Goal: Task Accomplishment & Management: Manage account settings

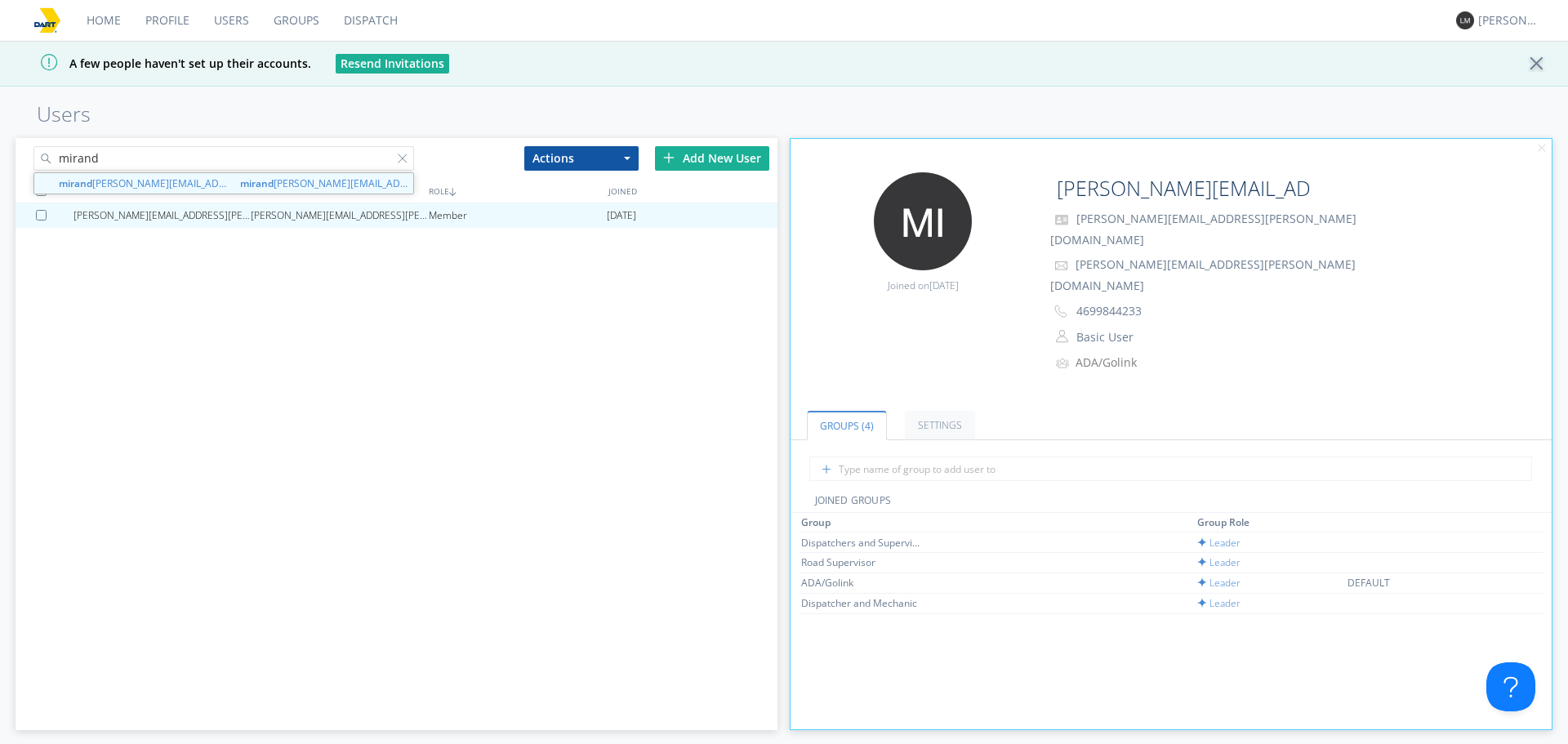
click at [307, 169] on input "mirand" at bounding box center [223, 158] width 380 height 24
drag, startPoint x: 305, startPoint y: 163, endPoint x: 0, endPoint y: 223, distance: 310.8
click at [0, 223] on div "[PERSON_NAME] [PERSON_NAME][EMAIL_ADDRESS][DOMAIN_NAME] mirand [EMAIL_ADDRESS][…" at bounding box center [784, 439] width 1568 height 611
type input "s"
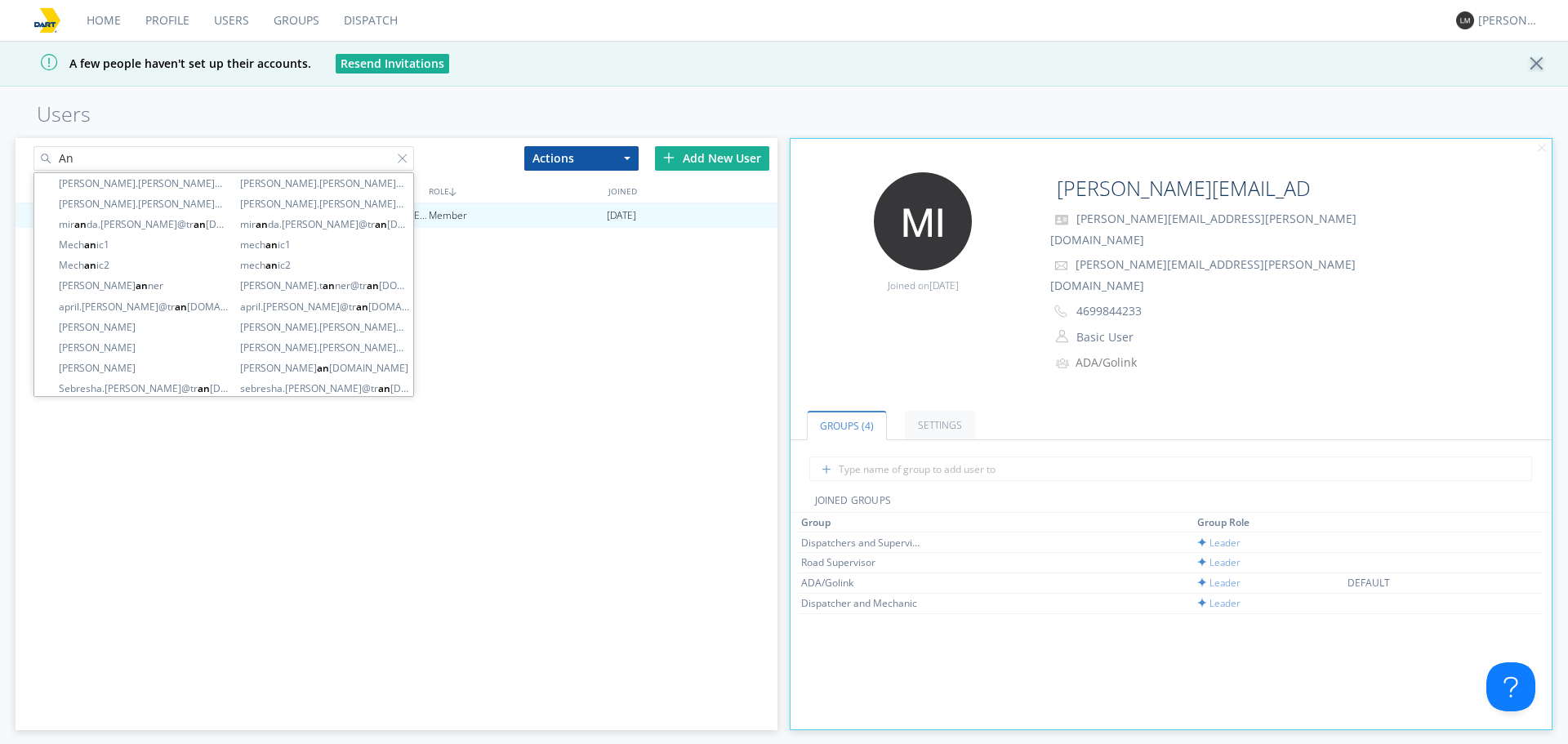
type input "A"
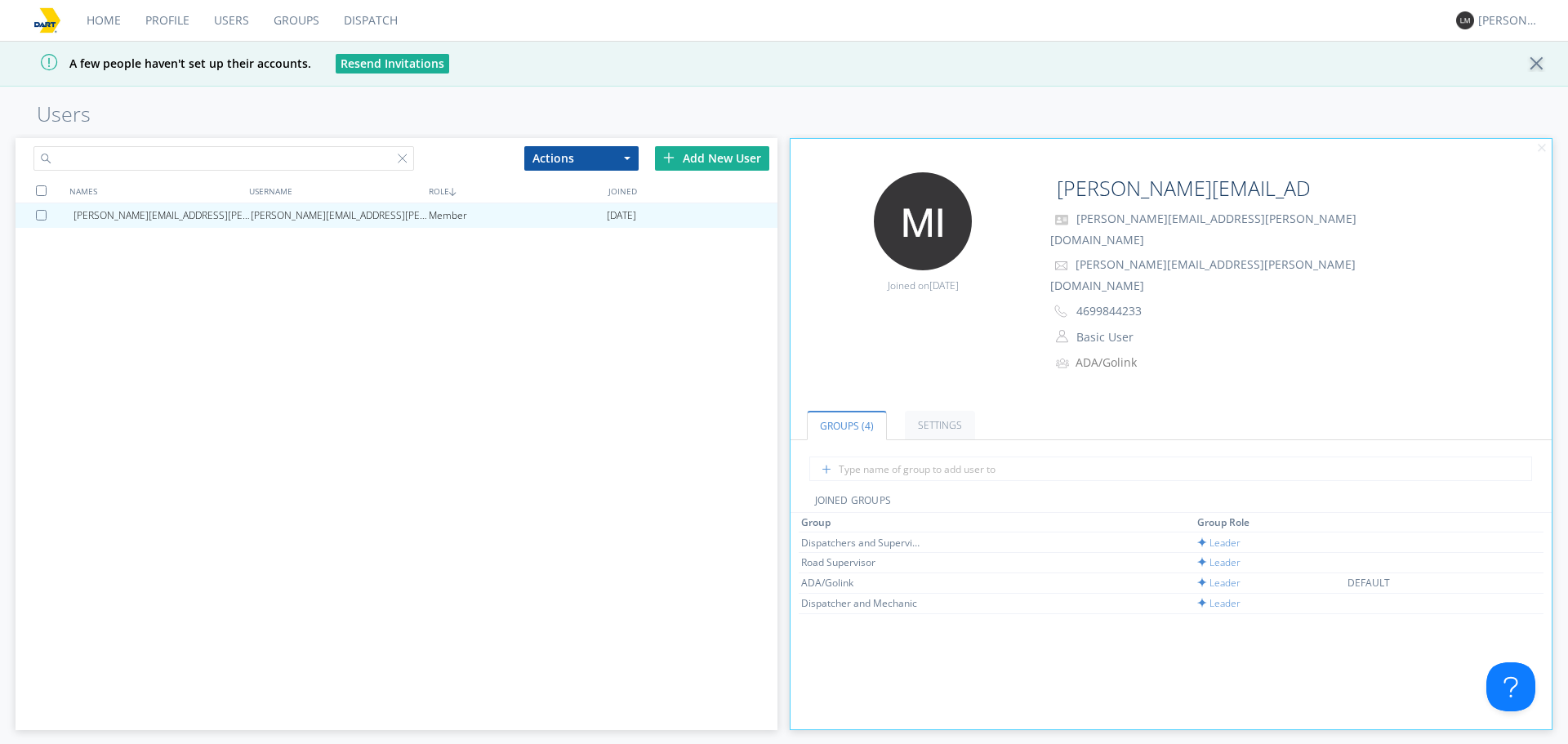
click at [396, 160] on input "text" at bounding box center [223, 158] width 380 height 24
click at [699, 155] on div "Add New User" at bounding box center [711, 158] width 114 height 24
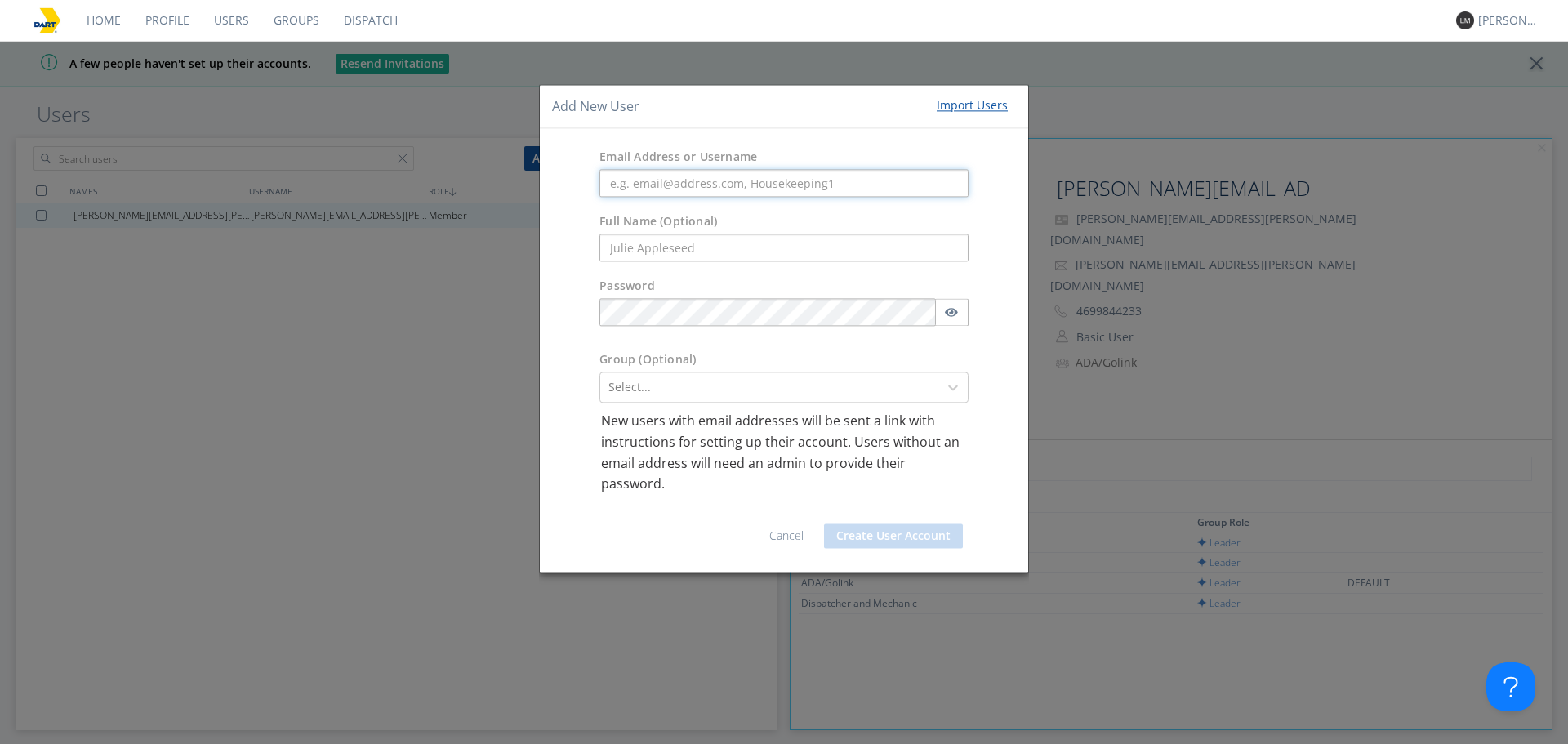
click at [815, 178] on input "text" at bounding box center [784, 183] width 370 height 28
paste input "[PERSON_NAME][EMAIL_ADDRESS][PERSON_NAME][DOMAIN_NAME]"
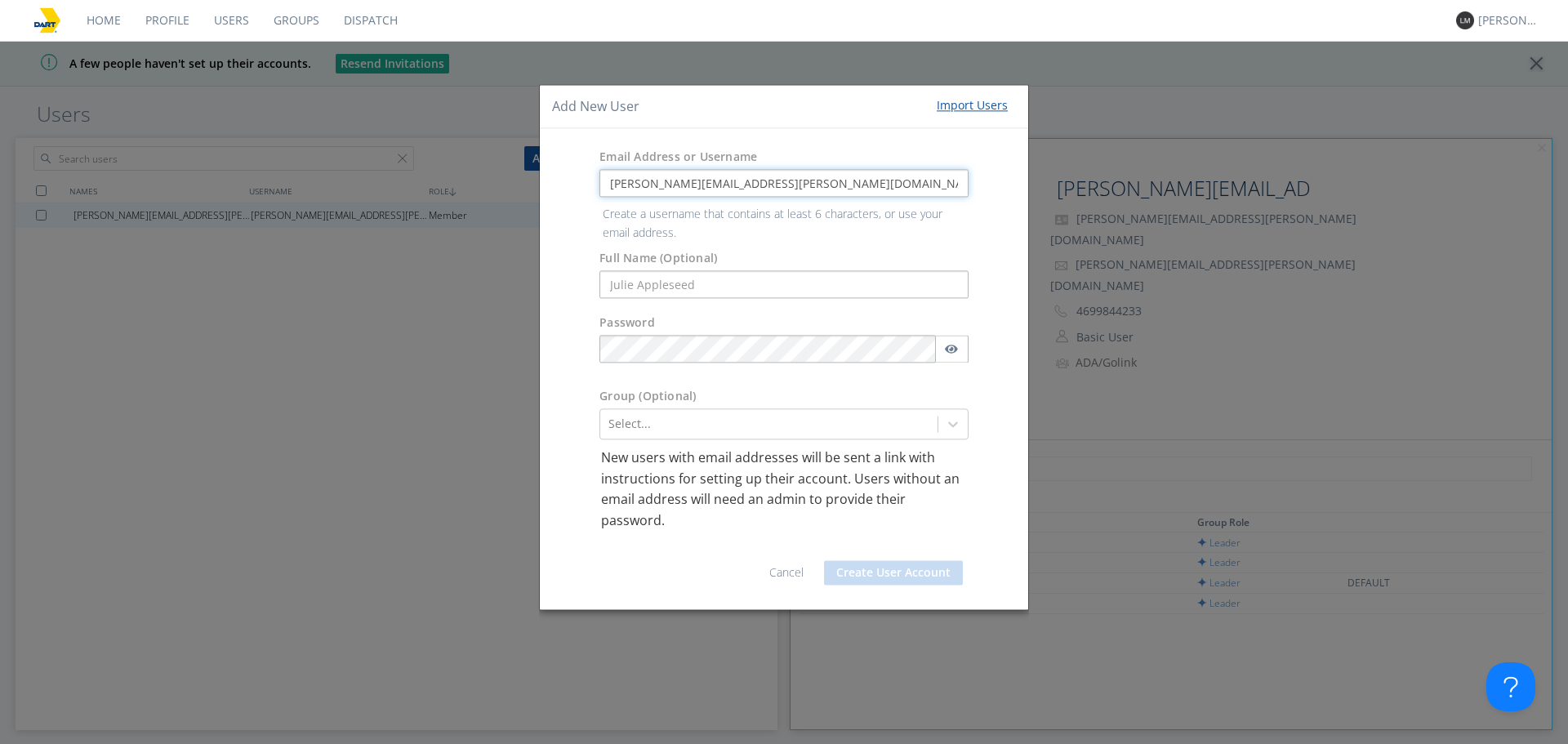
click at [624, 181] on input "[PERSON_NAME][EMAIL_ADDRESS][PERSON_NAME][DOMAIN_NAME]" at bounding box center [784, 183] width 370 height 28
click at [604, 184] on input "[PERSON_NAME][EMAIL_ADDRESS][PERSON_NAME][DOMAIN_NAME]" at bounding box center [784, 183] width 370 height 28
type input "[PERSON_NAME][EMAIL_ADDRESS][PERSON_NAME][DOMAIN_NAME]"
click at [675, 284] on form "Email Address or Username [PERSON_NAME][EMAIL_ADDRESS][PERSON_NAME][DOMAIN_NAME…" at bounding box center [783, 370] width 464 height 456
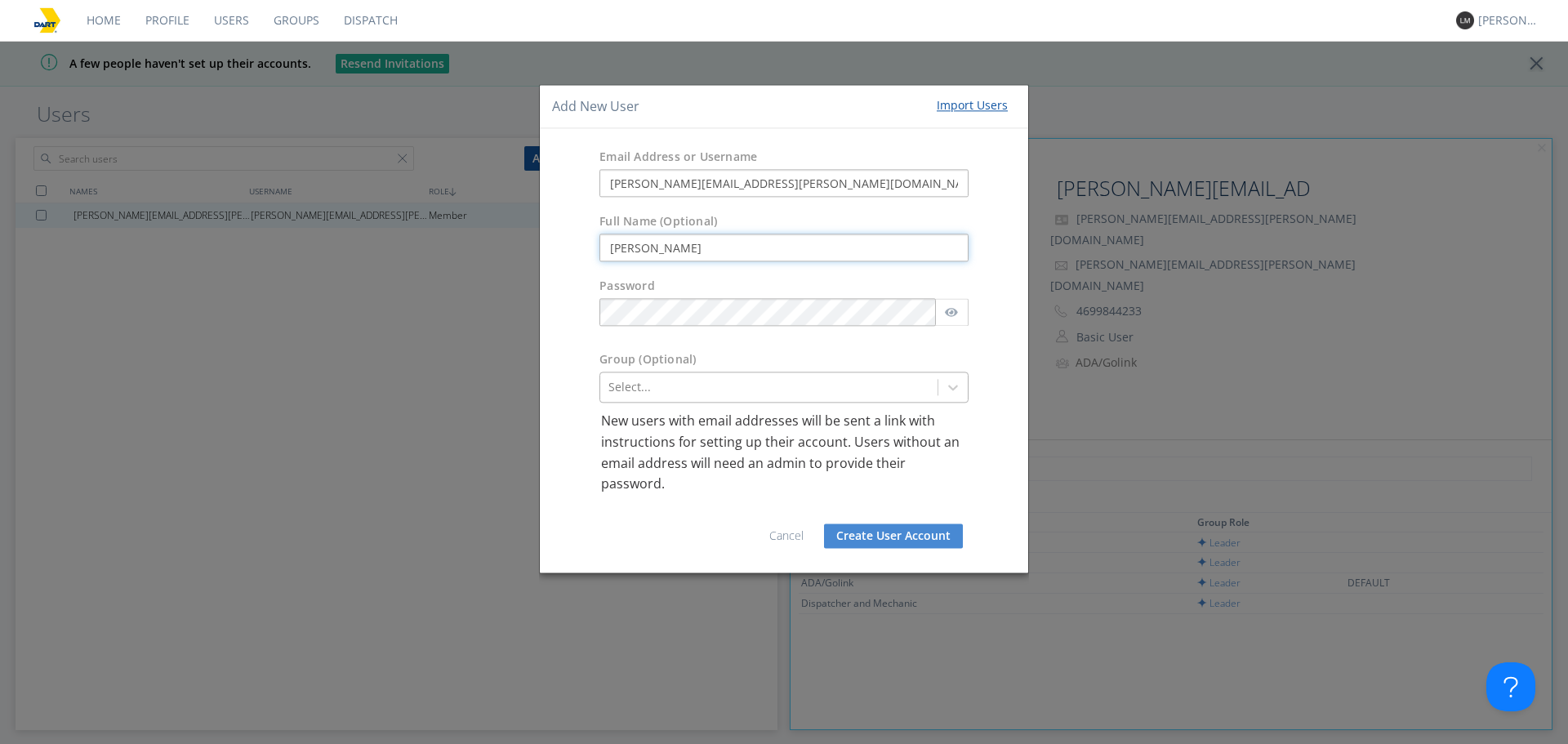
type input "[PERSON_NAME]"
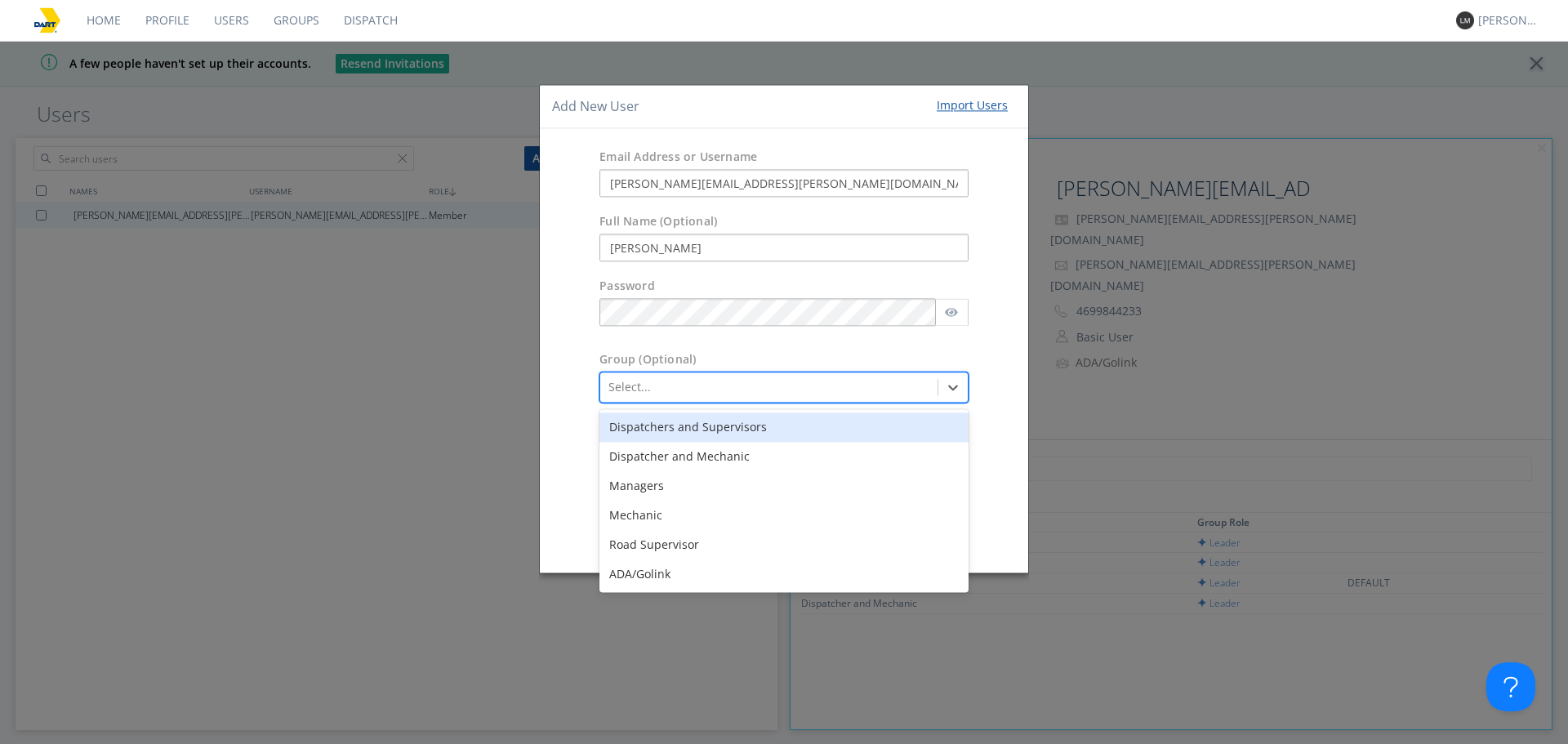
click at [682, 376] on div "Select..." at bounding box center [769, 388] width 337 height 26
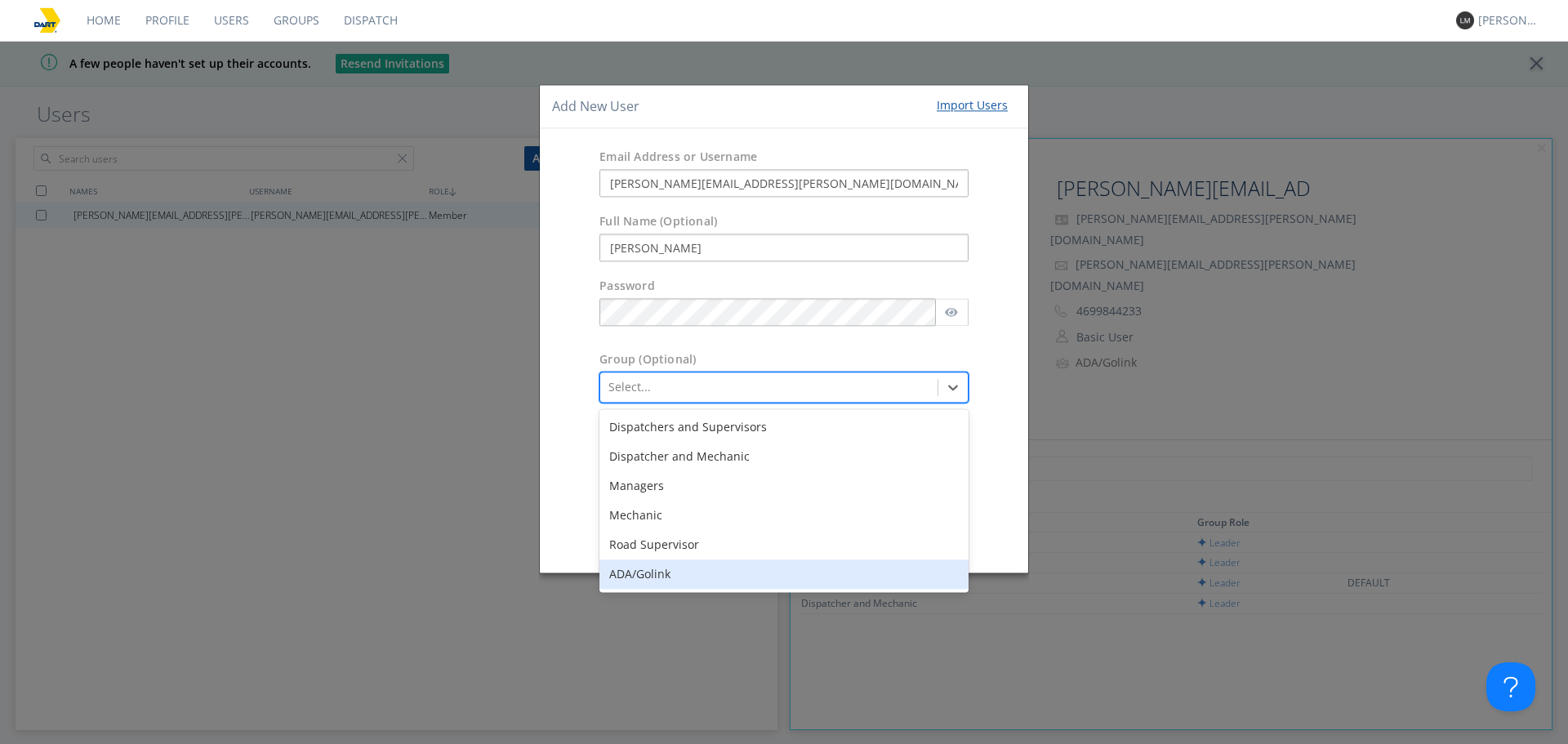
click at [700, 582] on div "ADA/Golink" at bounding box center [784, 575] width 370 height 30
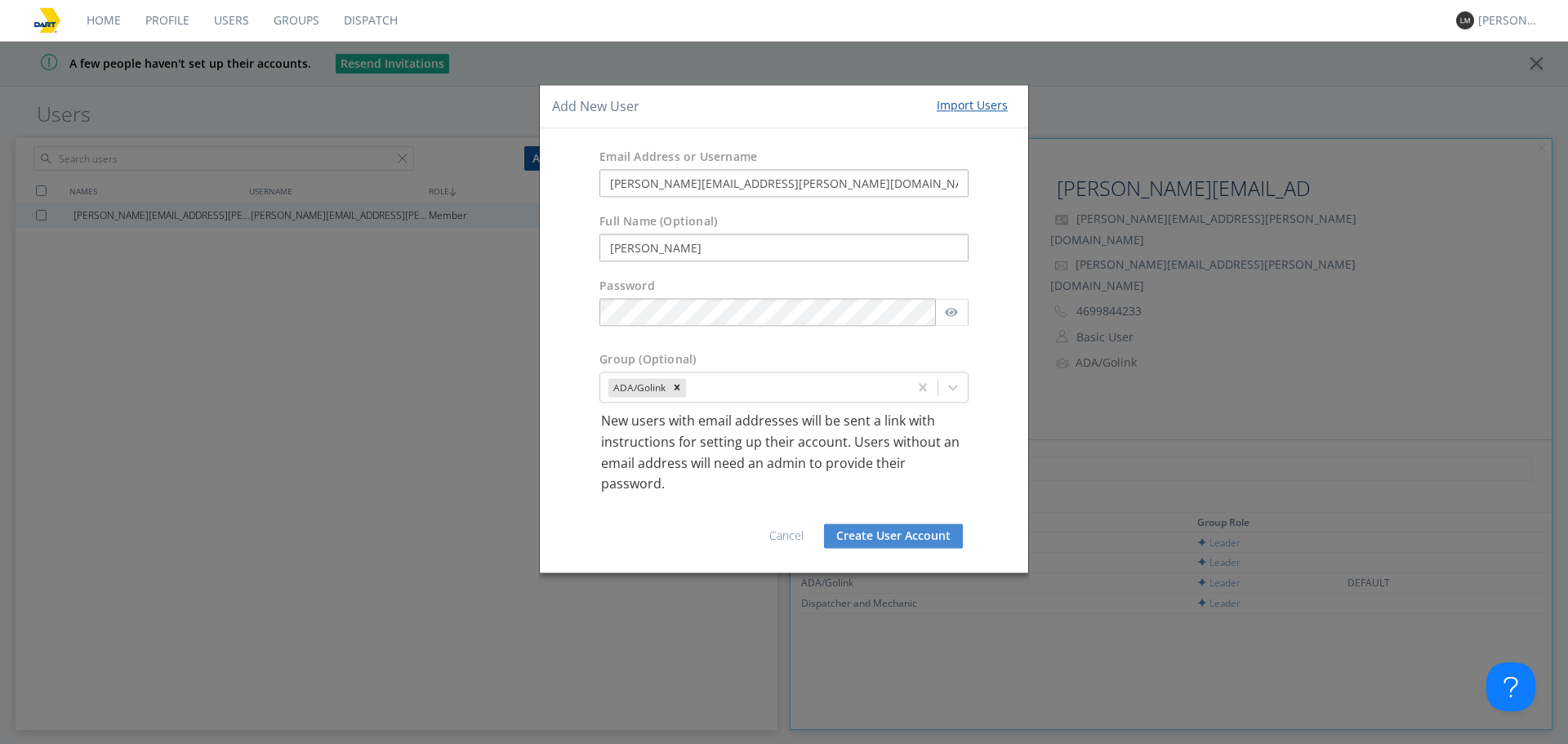
click at [898, 538] on button "Create User Account" at bounding box center [893, 536] width 139 height 24
click at [908, 531] on button "Create User Account" at bounding box center [893, 536] width 139 height 24
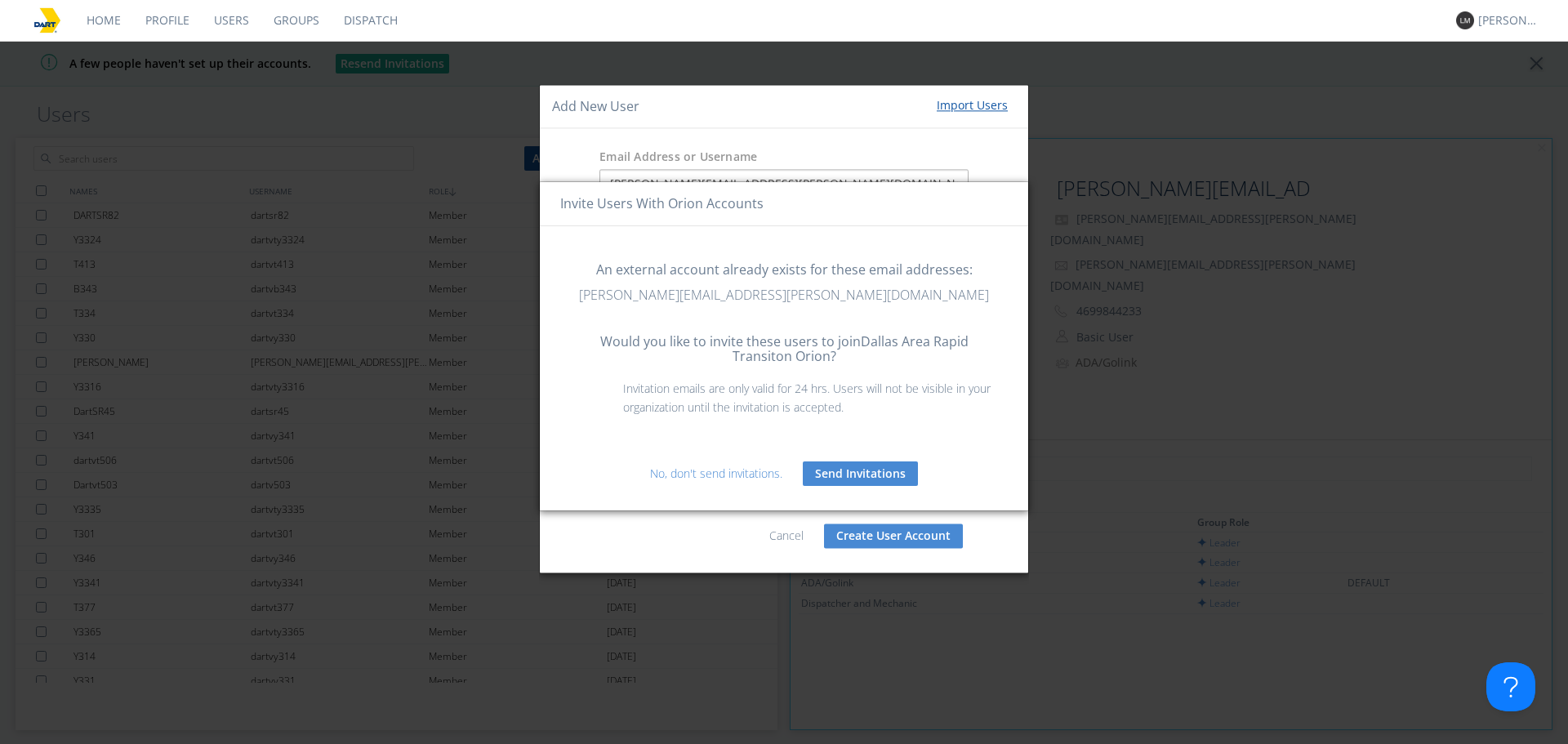
click at [858, 477] on button "Send Invitations" at bounding box center [860, 473] width 115 height 24
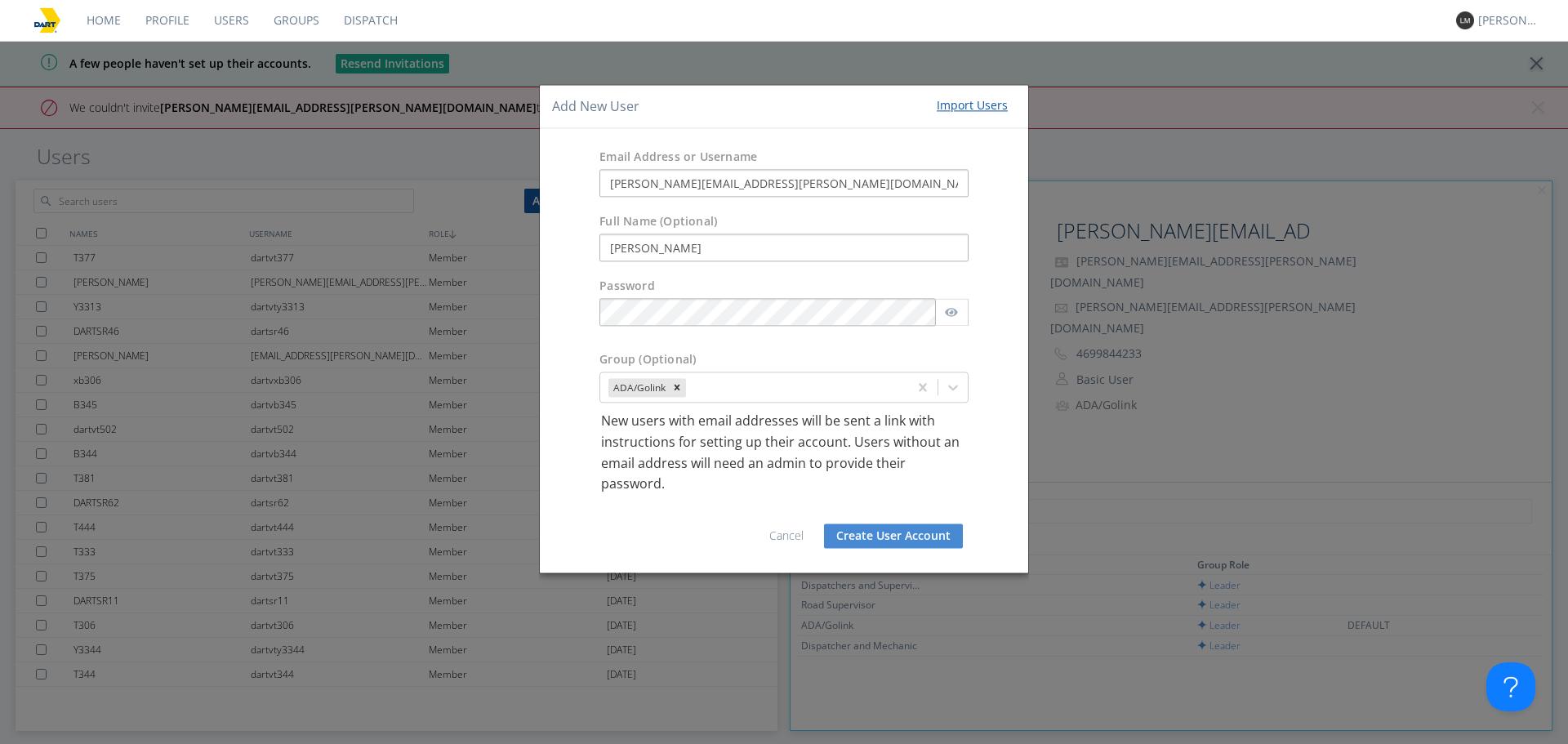
click at [797, 533] on link "Cancel" at bounding box center [787, 535] width 34 height 15
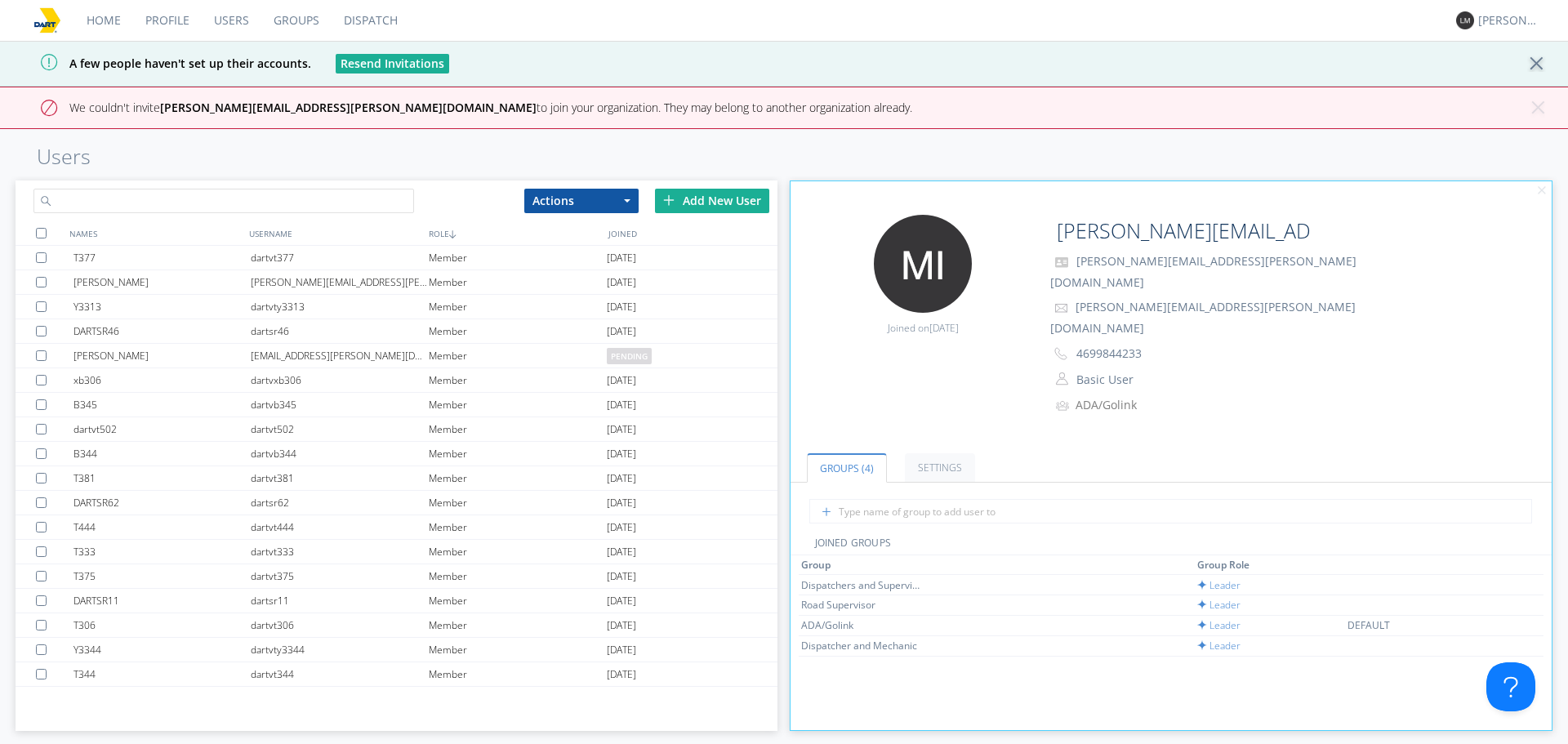
click at [282, 195] on input "text" at bounding box center [223, 200] width 380 height 24
paste input "[PERSON_NAME][EMAIL_ADDRESS][PERSON_NAME][DOMAIN_NAME]"
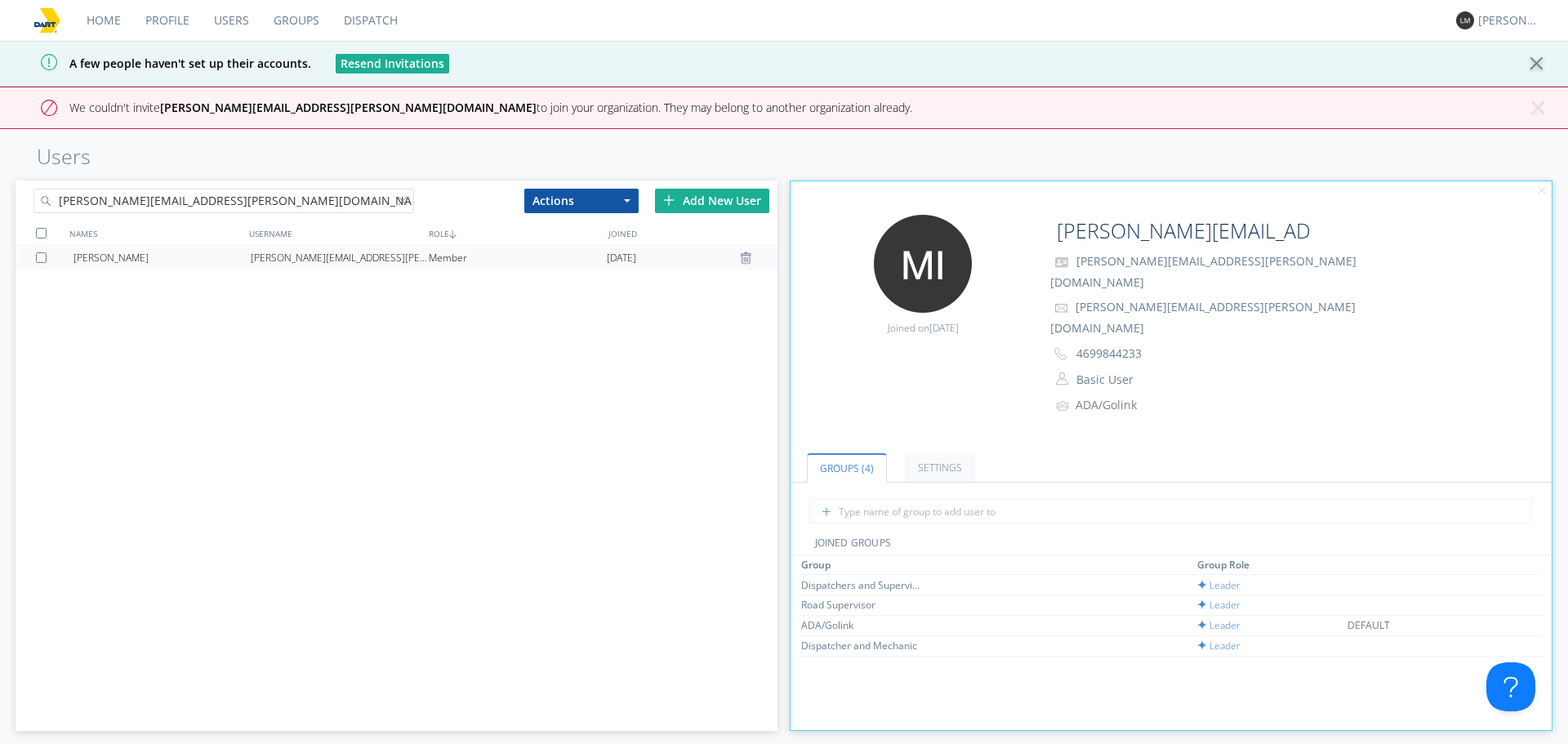
type input "[PERSON_NAME][EMAIL_ADDRESS][PERSON_NAME][DOMAIN_NAME]"
click at [331, 261] on div "[PERSON_NAME][EMAIL_ADDRESS][PERSON_NAME][DOMAIN_NAME]" at bounding box center [339, 258] width 178 height 24
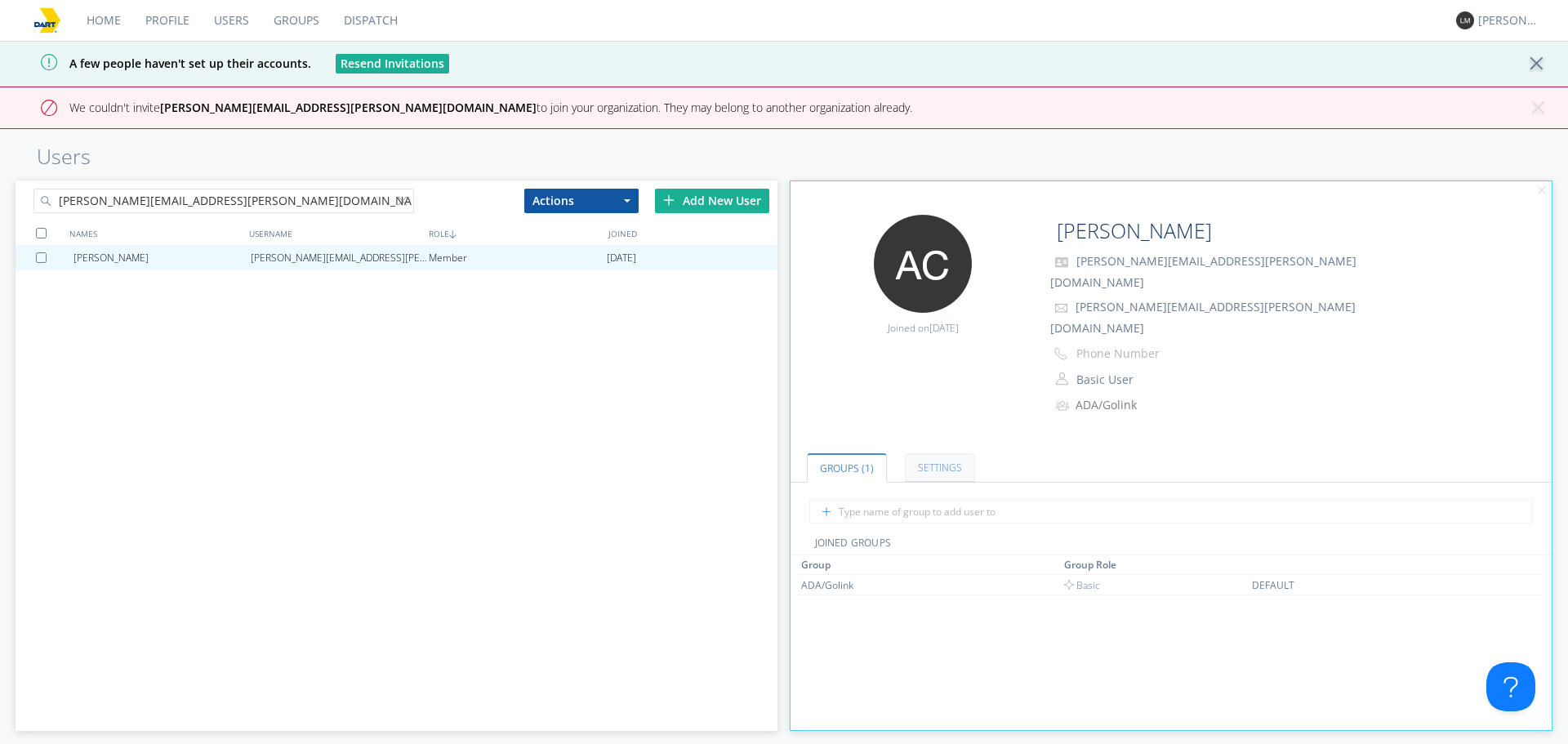
click at [942, 453] on link "Settings" at bounding box center [940, 468] width 70 height 29
click at [857, 453] on link "Groups (1)" at bounding box center [845, 468] width 78 height 29
click at [725, 200] on div "Add New User" at bounding box center [711, 200] width 114 height 24
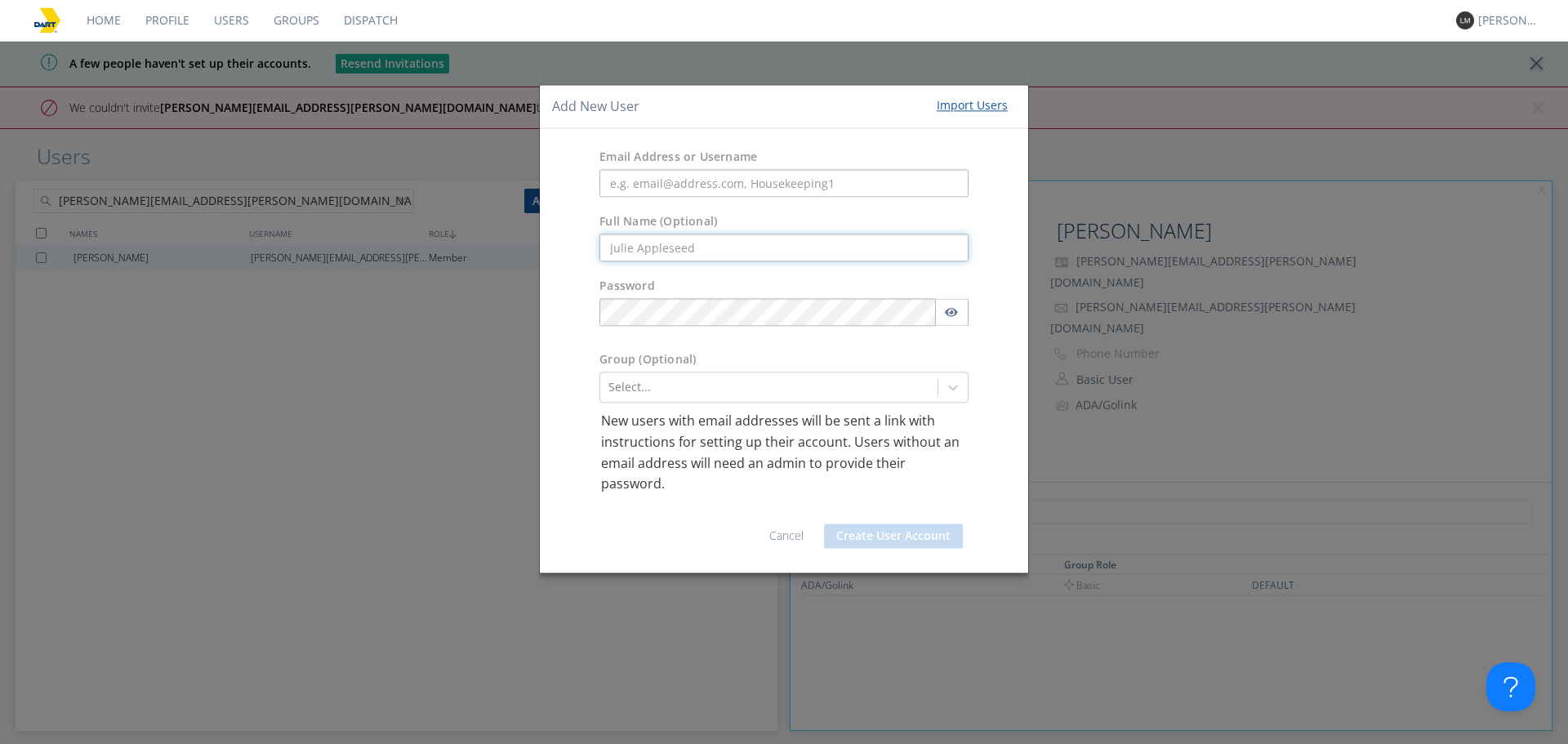
click at [731, 236] on input "text" at bounding box center [784, 248] width 370 height 28
paste input "[PERSON_NAME][EMAIL_ADDRESS][PERSON_NAME][DOMAIN_NAME]"
type input "[PERSON_NAME][EMAIL_ADDRESS][PERSON_NAME][DOMAIN_NAME]"
click at [814, 175] on input "text" at bounding box center [784, 183] width 370 height 28
paste input "[PERSON_NAME][EMAIL_ADDRESS][PERSON_NAME][DOMAIN_NAME]"
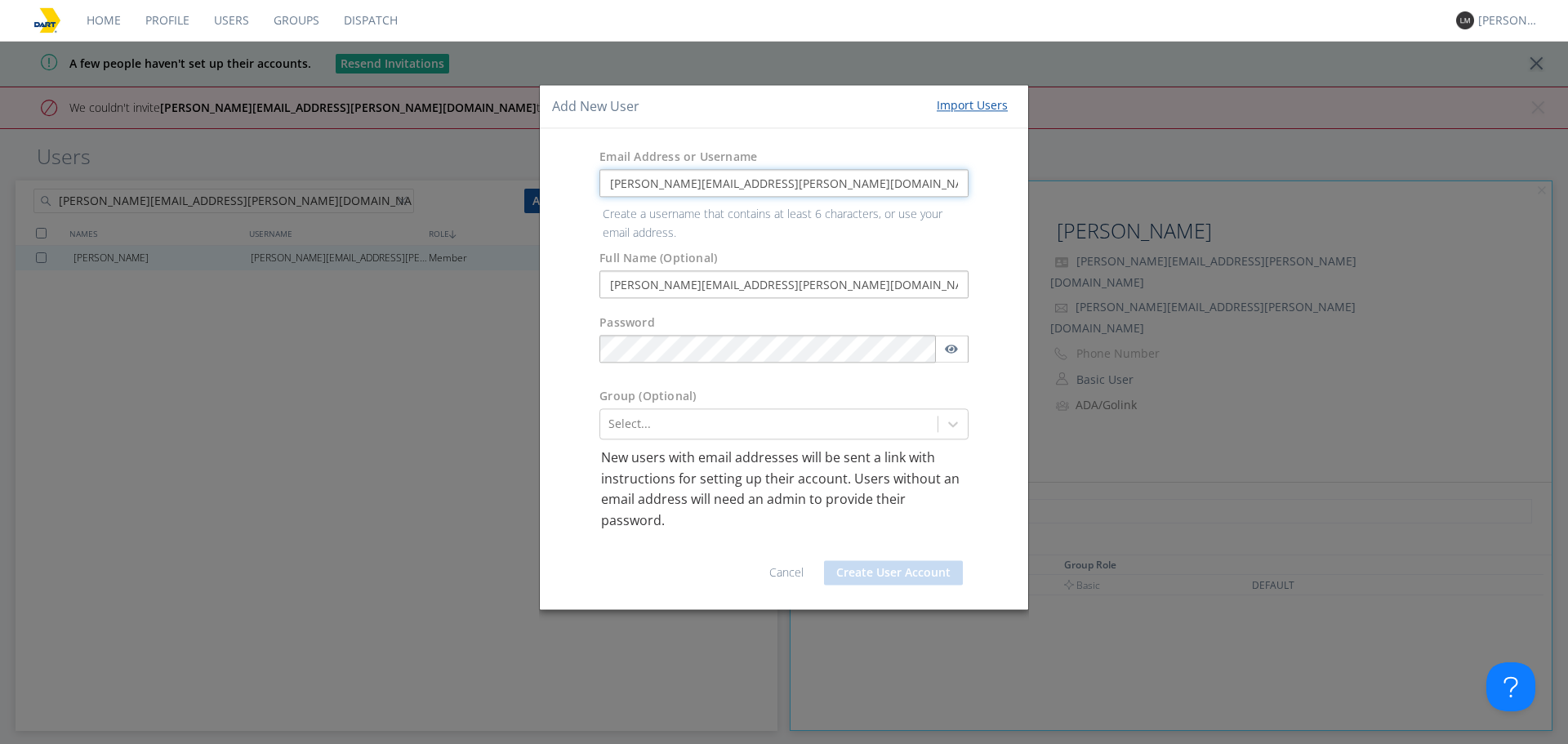
type input "[PERSON_NAME][EMAIL_ADDRESS][PERSON_NAME][DOMAIN_NAME]"
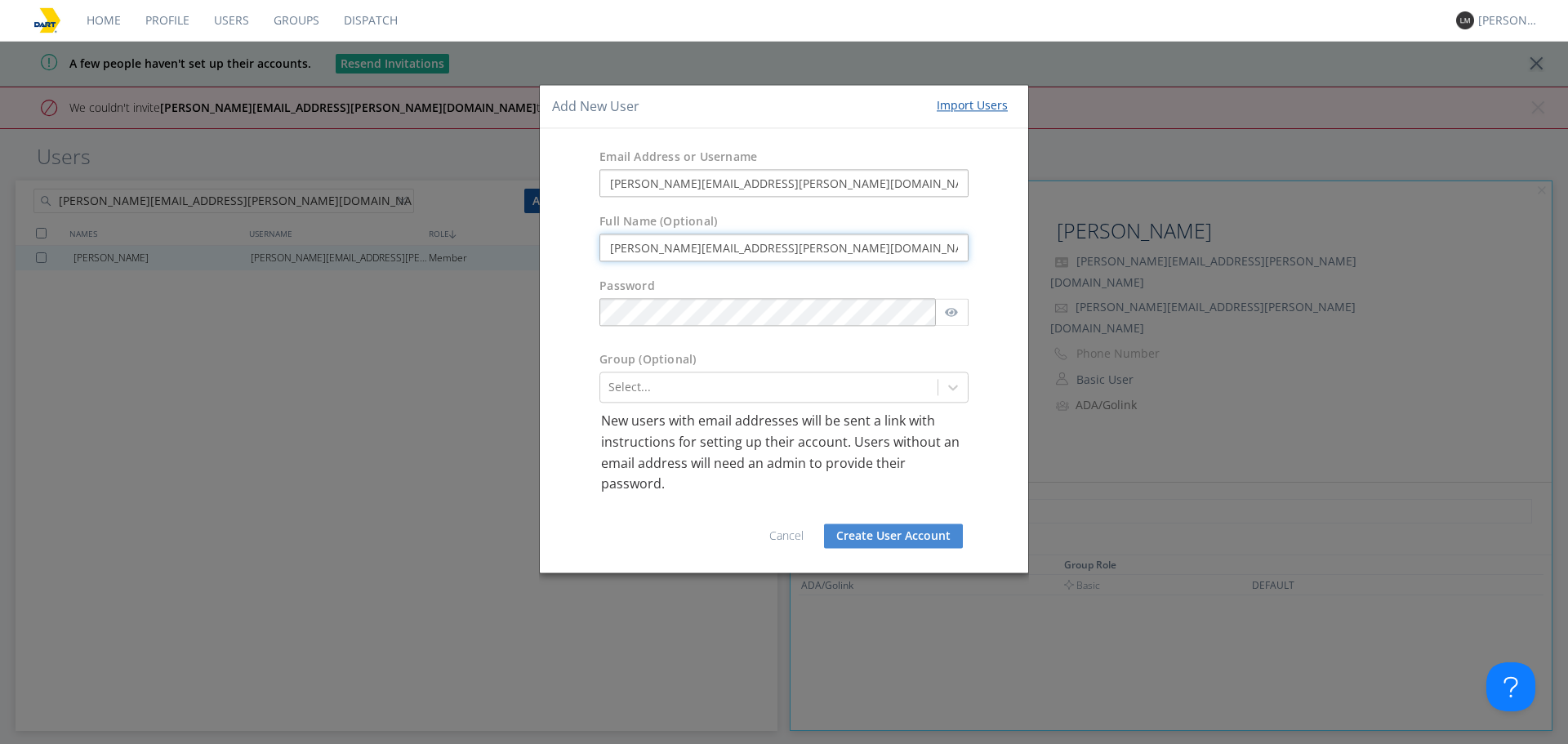
drag, startPoint x: 824, startPoint y: 282, endPoint x: 185, endPoint y: 269, distance: 639.1
click at [185, 269] on div "Add New User Import Users Email Address or Username [PERSON_NAME][EMAIL_ADDRESS…" at bounding box center [784, 372] width 1568 height 744
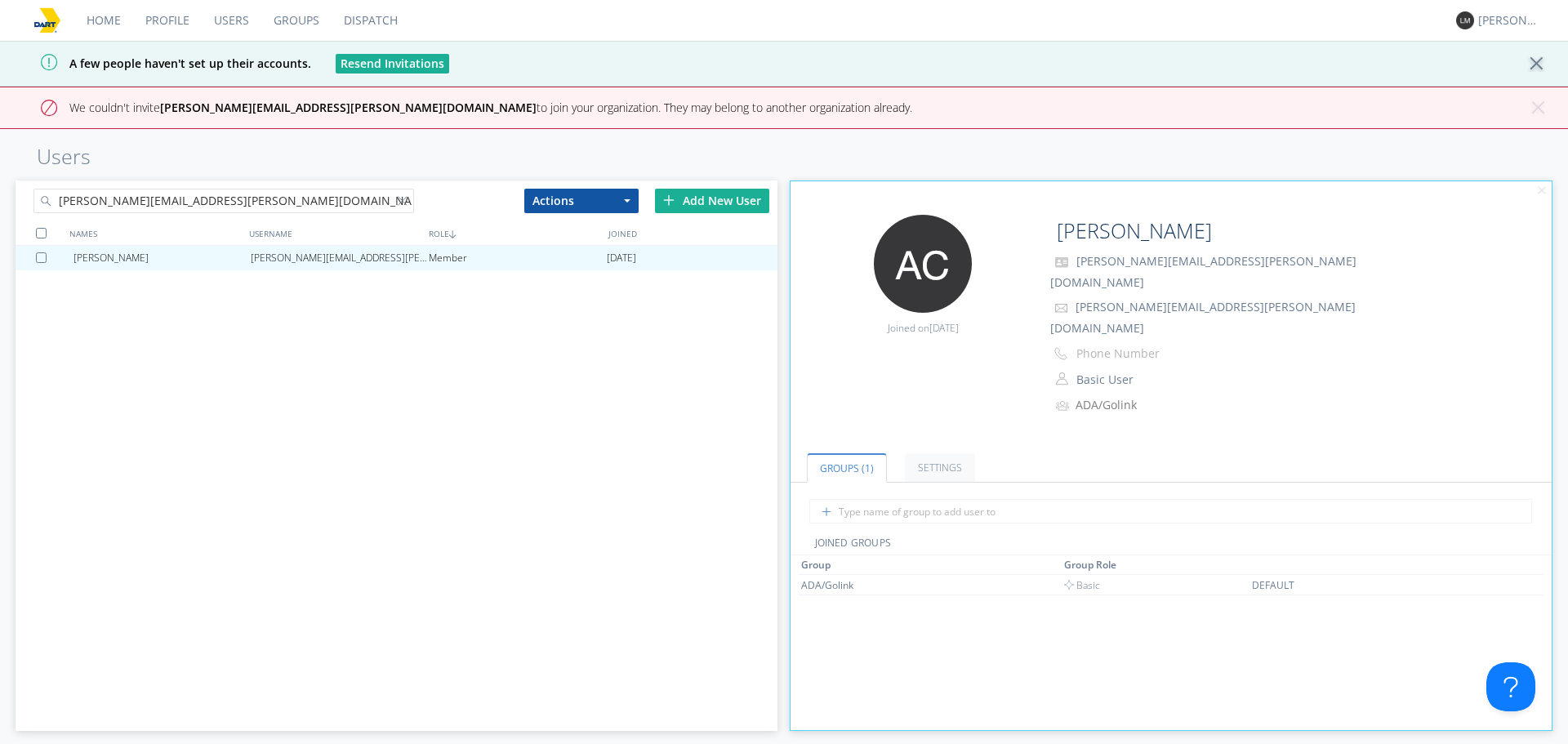
click at [710, 200] on div "Add New User" at bounding box center [711, 200] width 114 height 24
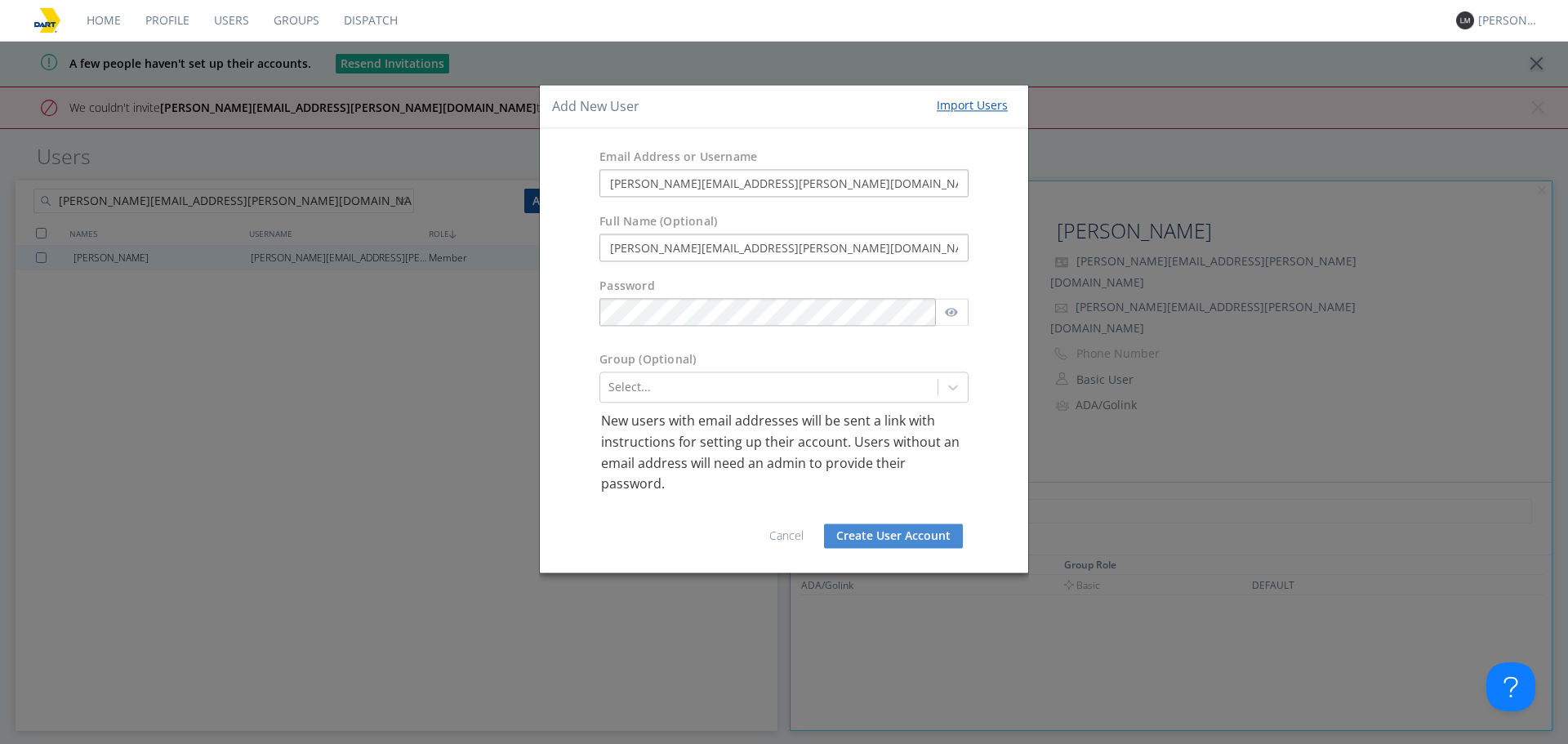
drag, startPoint x: 832, startPoint y: 258, endPoint x: 593, endPoint y: 254, distance: 239.0
click at [593, 254] on div "[PERSON_NAME][EMAIL_ADDRESS][PERSON_NAME][DOMAIN_NAME]" at bounding box center [784, 248] width 394 height 28
type input "[PERSON_NAME]"
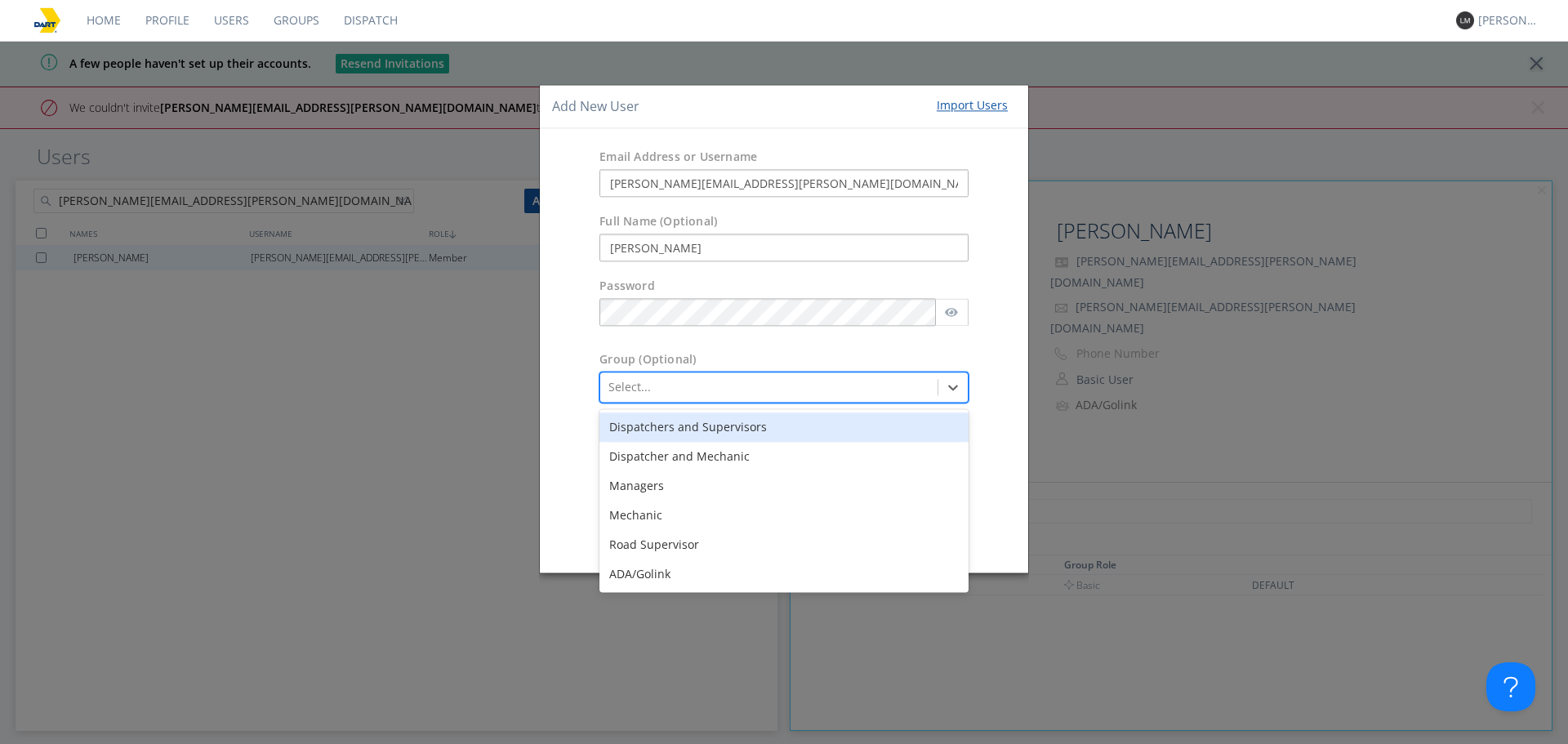
click at [736, 381] on div at bounding box center [769, 389] width 321 height 20
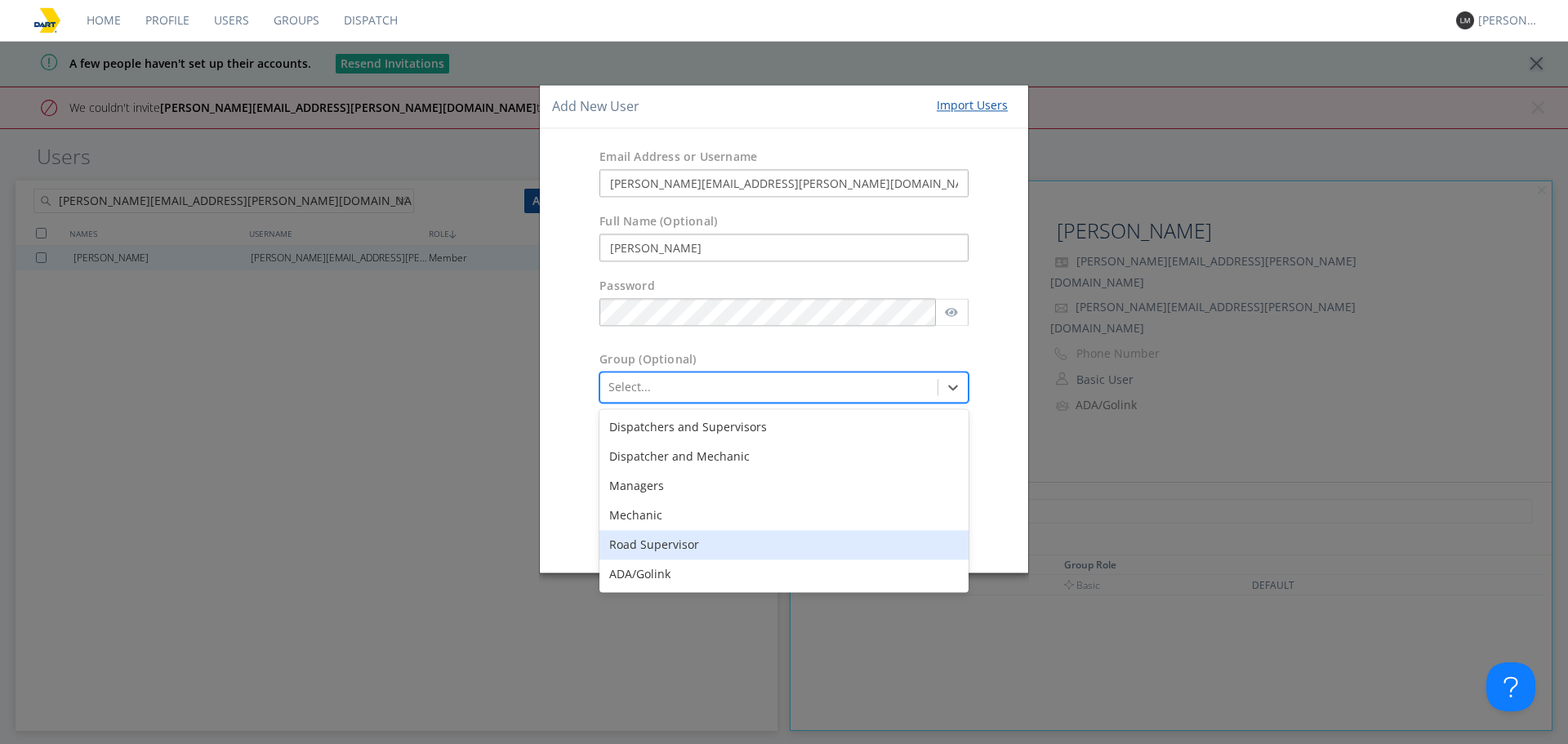
click at [668, 563] on div "ADA/Golink" at bounding box center [784, 575] width 370 height 30
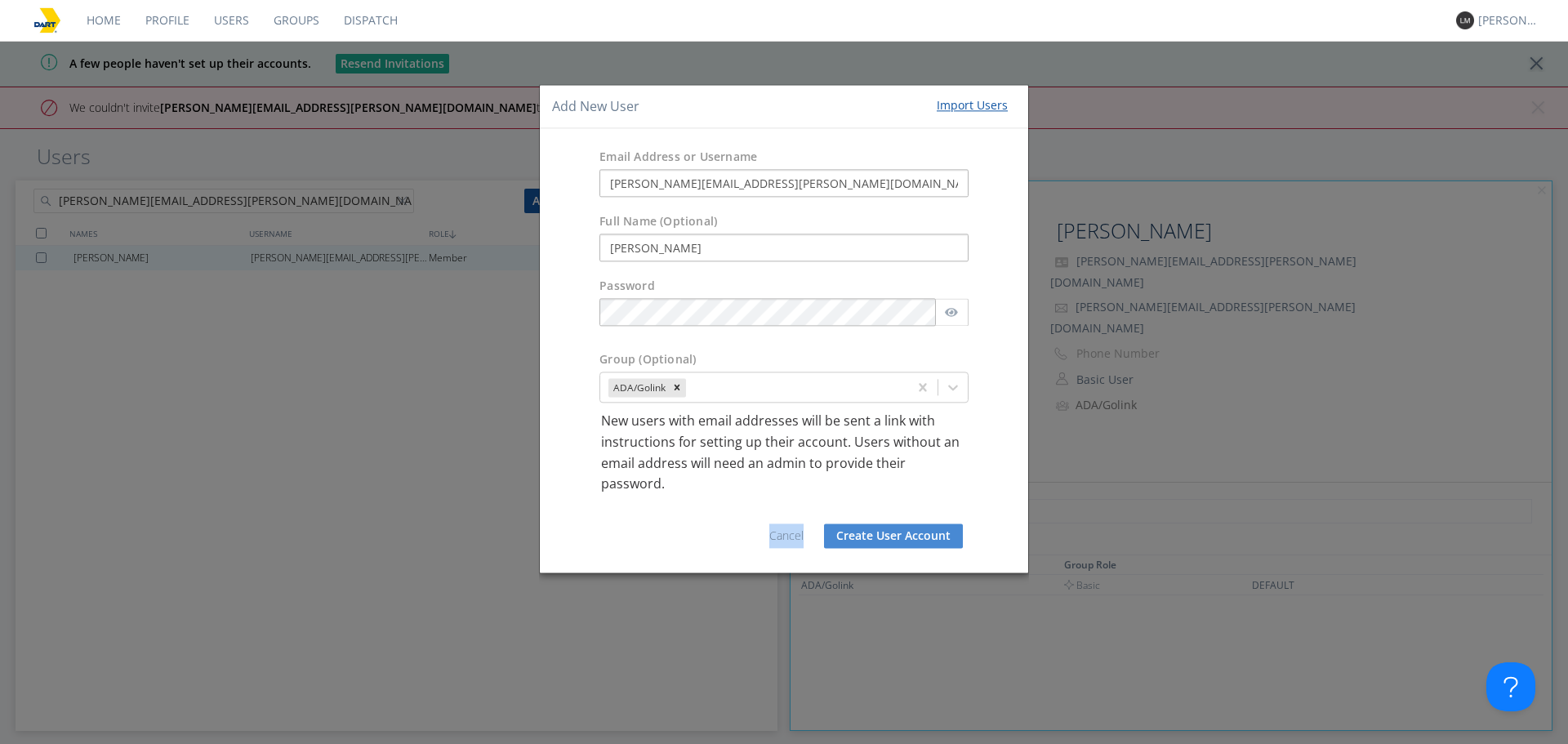
click at [668, 564] on div "Email Address or Username [PERSON_NAME][EMAIL_ADDRESS][PERSON_NAME][DOMAIN_NAME…" at bounding box center [784, 351] width 488 height 443
click at [867, 543] on button "Create User Account" at bounding box center [893, 536] width 139 height 24
click at [387, 214] on div "Add New User Import Users Email Address or Username [PERSON_NAME][EMAIL_ADDRESS…" at bounding box center [784, 372] width 1568 height 744
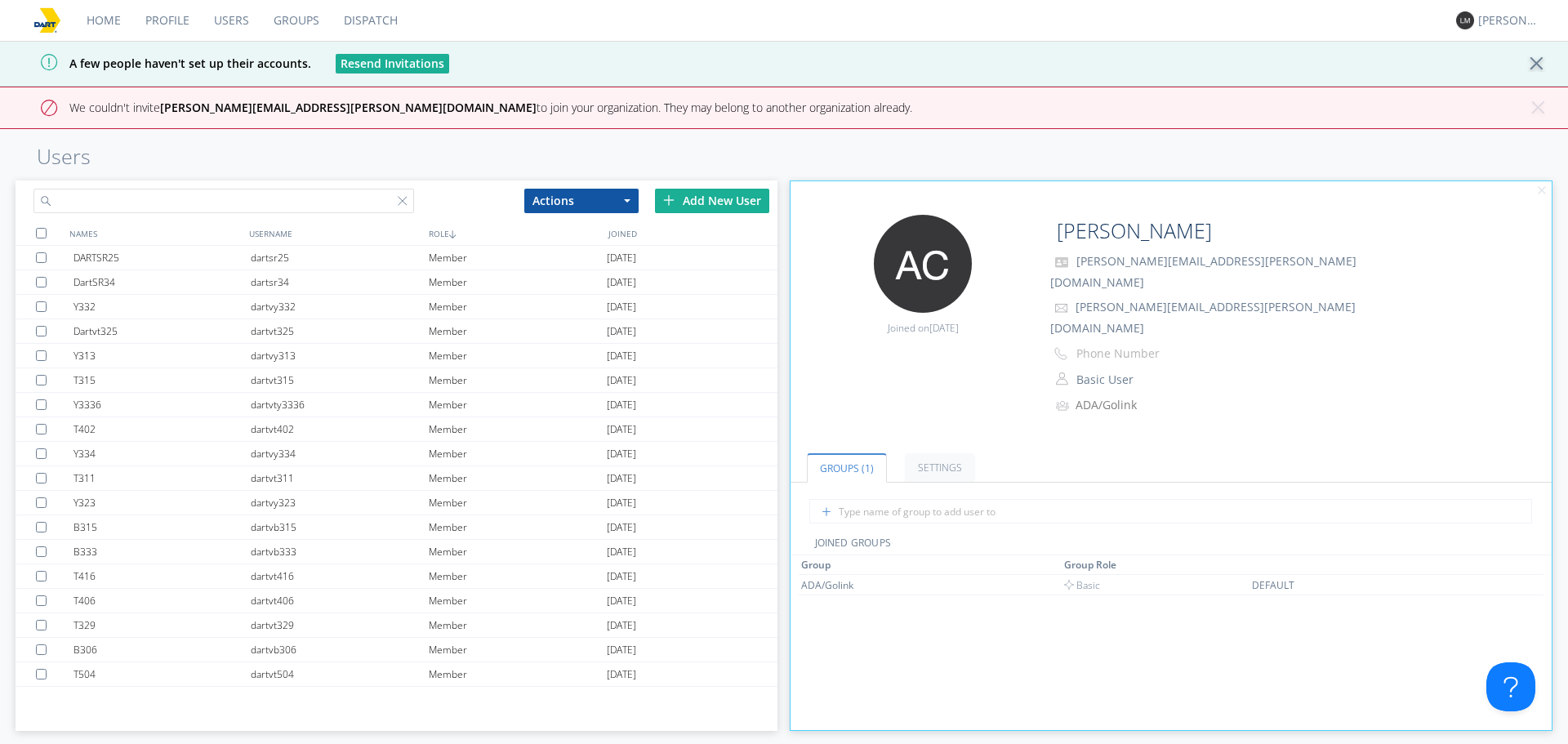
click at [326, 191] on input "text" at bounding box center [223, 200] width 380 height 24
paste input "[PERSON_NAME][EMAIL_ADDRESS][PERSON_NAME][DOMAIN_NAME]"
type input "[PERSON_NAME][EMAIL_ADDRESS][PERSON_NAME][DOMAIN_NAME]"
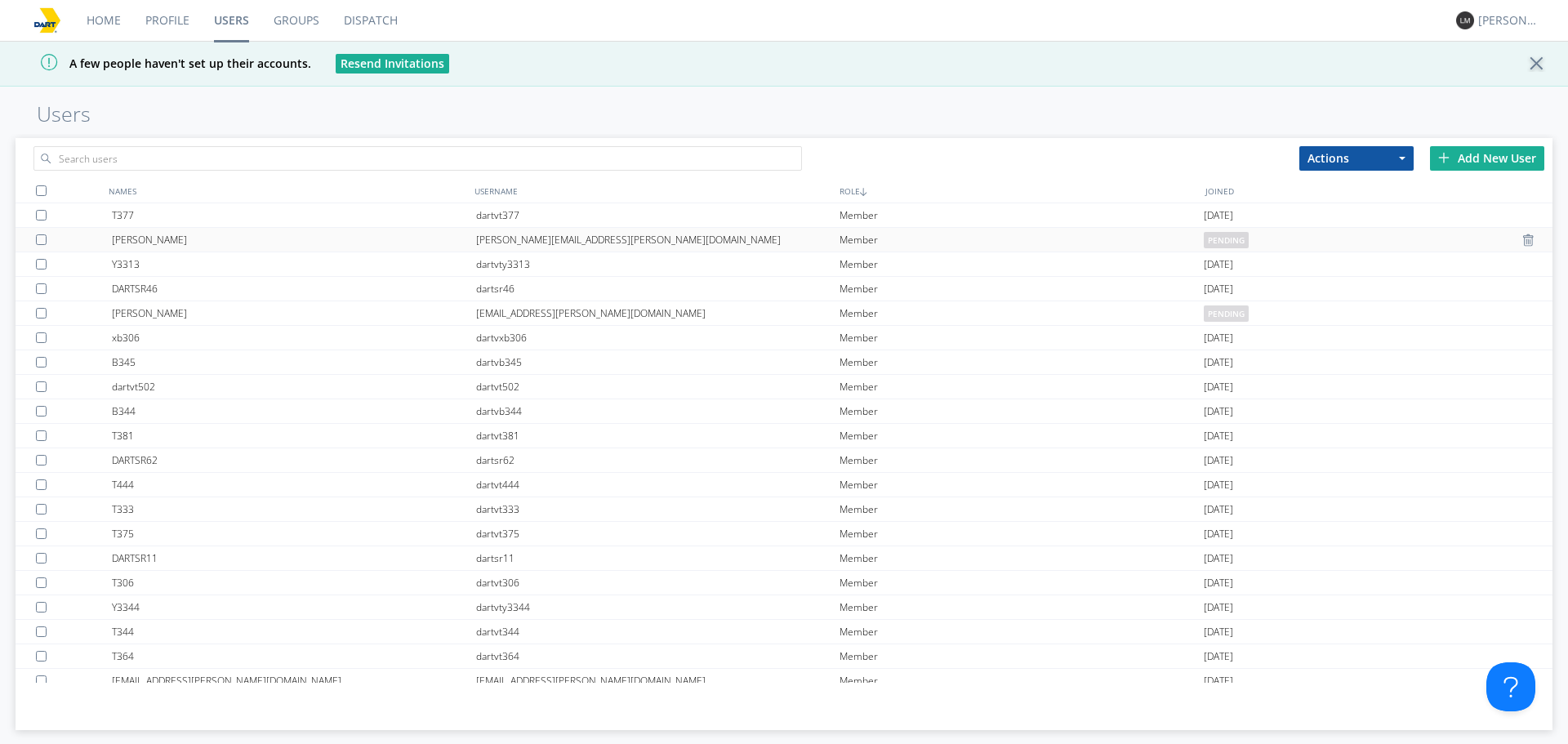
click at [824, 235] on div "[PERSON_NAME][EMAIL_ADDRESS][PERSON_NAME][DOMAIN_NAME]" at bounding box center [658, 240] width 364 height 23
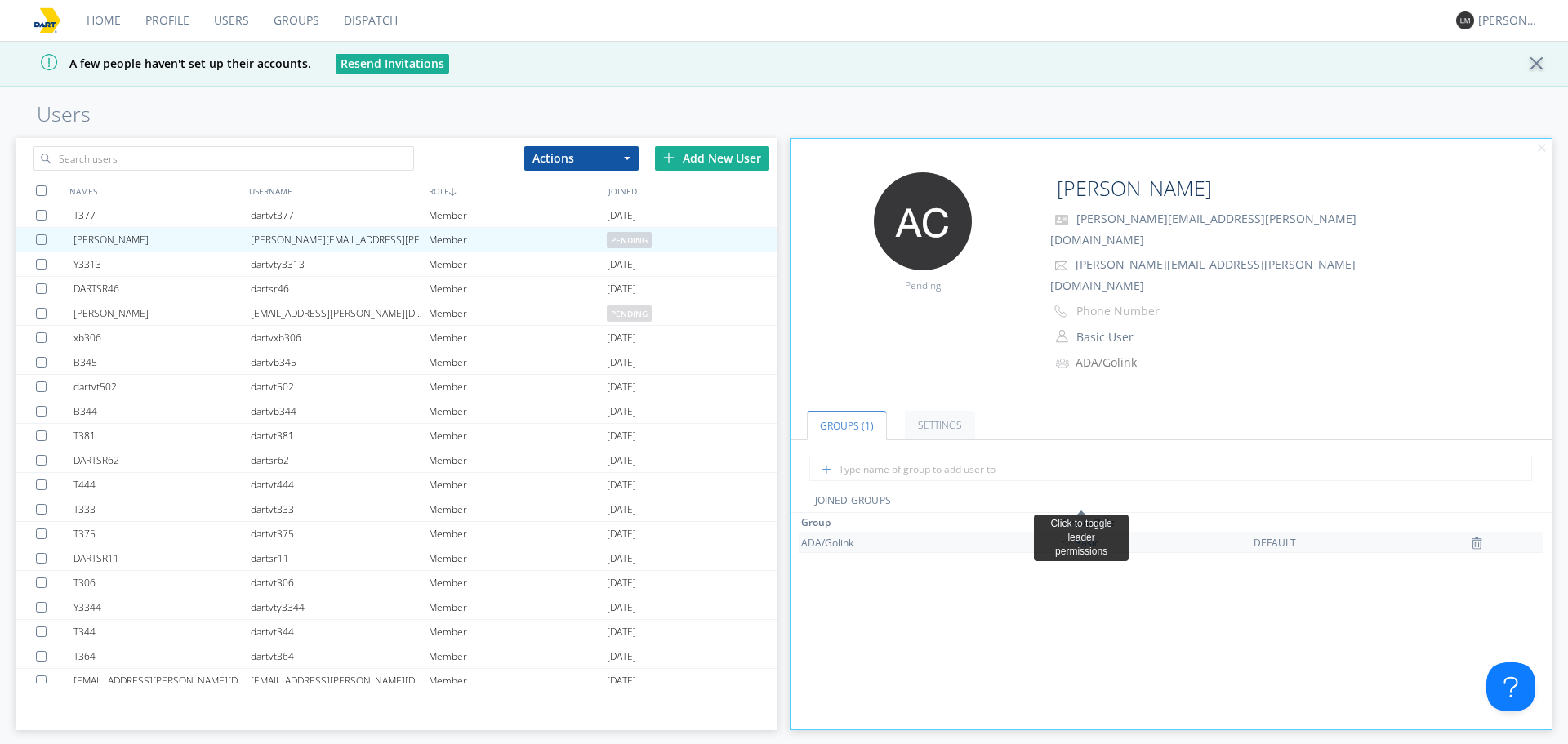
click at [1094, 536] on span "Basic" at bounding box center [1080, 542] width 37 height 13
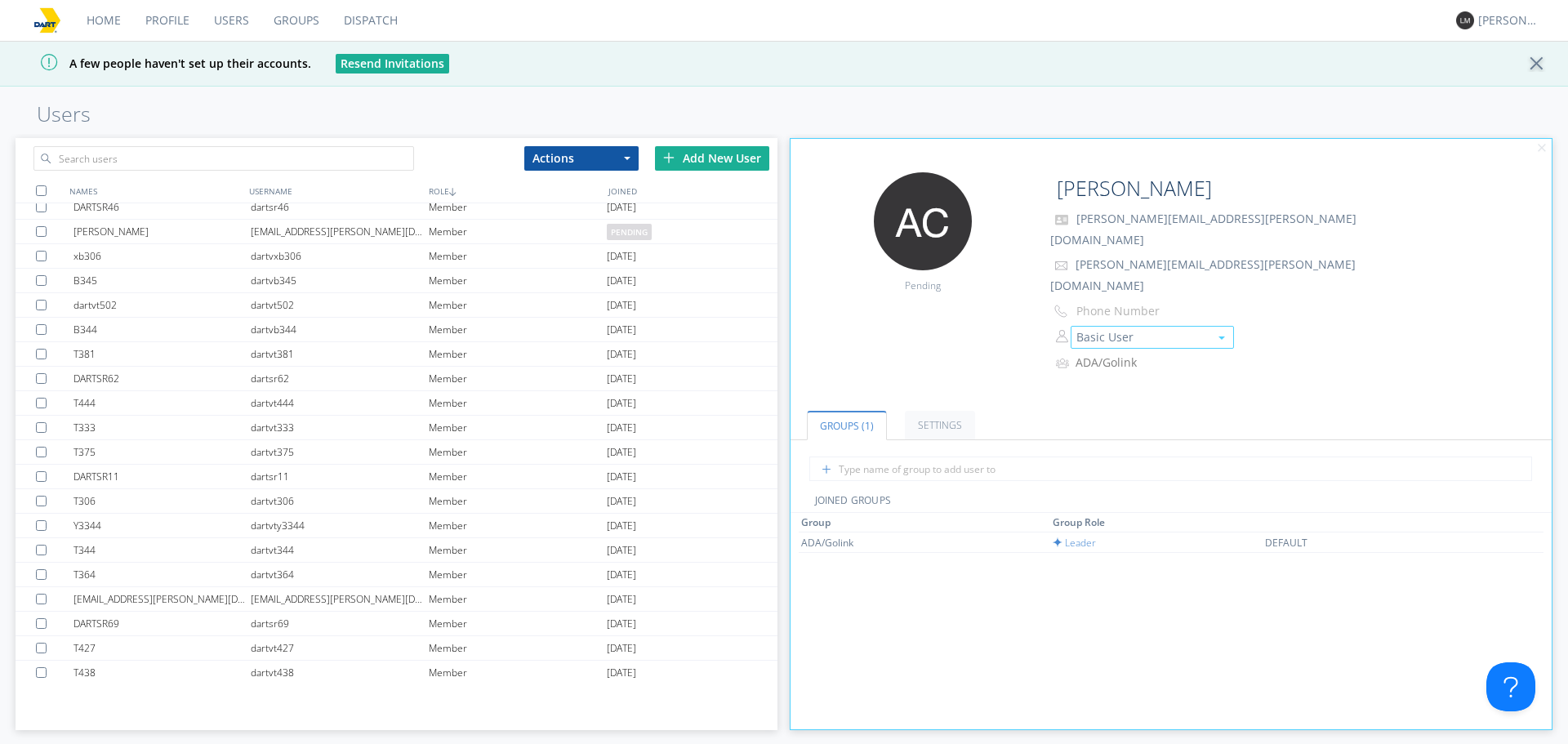
click at [1125, 326] on button "Basic User" at bounding box center [1153, 337] width 163 height 22
click at [272, 159] on input "text" at bounding box center [223, 158] width 380 height 24
type input "x"
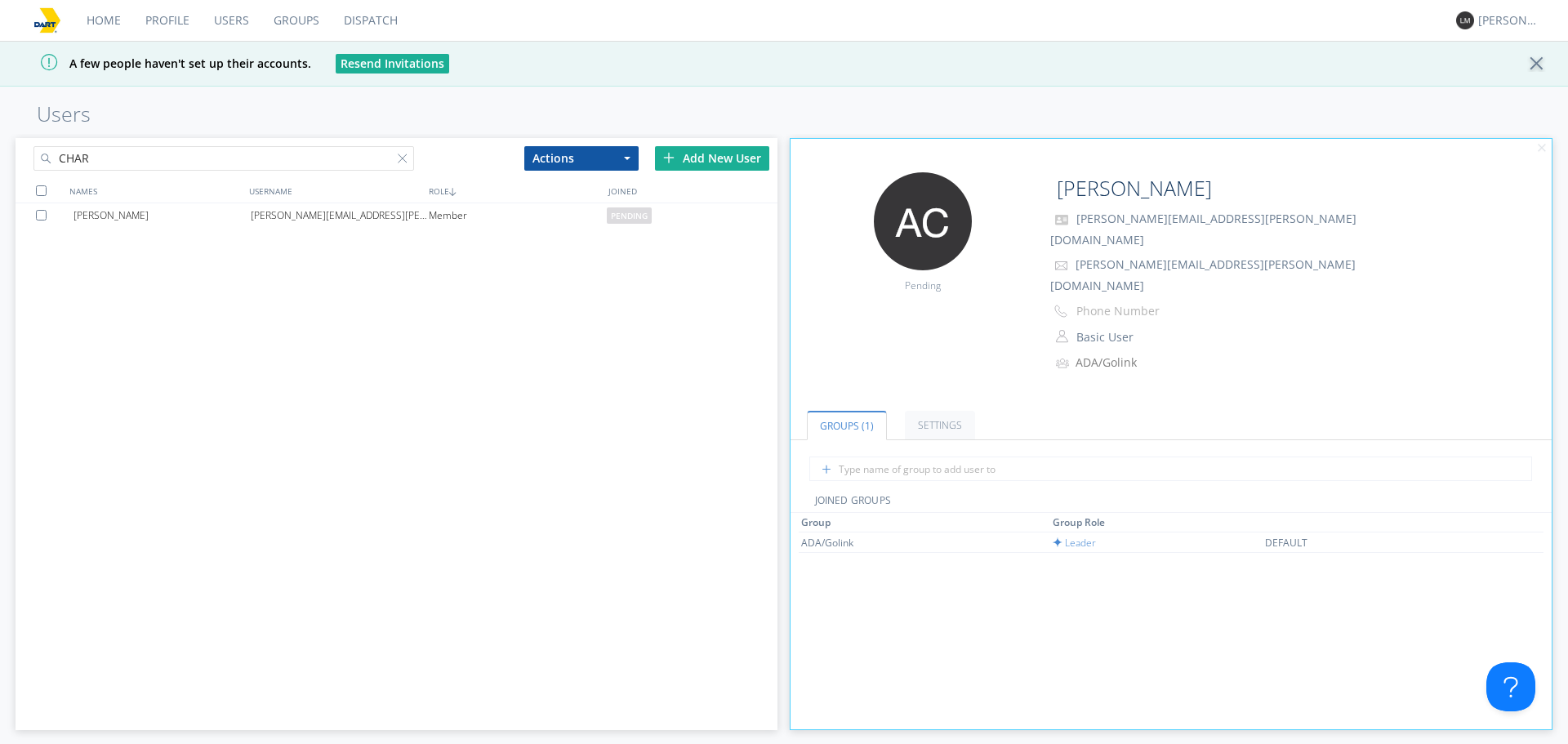
scroll to position [0, 0]
type input "CHAR"
click at [361, 214] on div "[PERSON_NAME][EMAIL_ADDRESS][PERSON_NAME][DOMAIN_NAME]" at bounding box center [339, 215] width 178 height 24
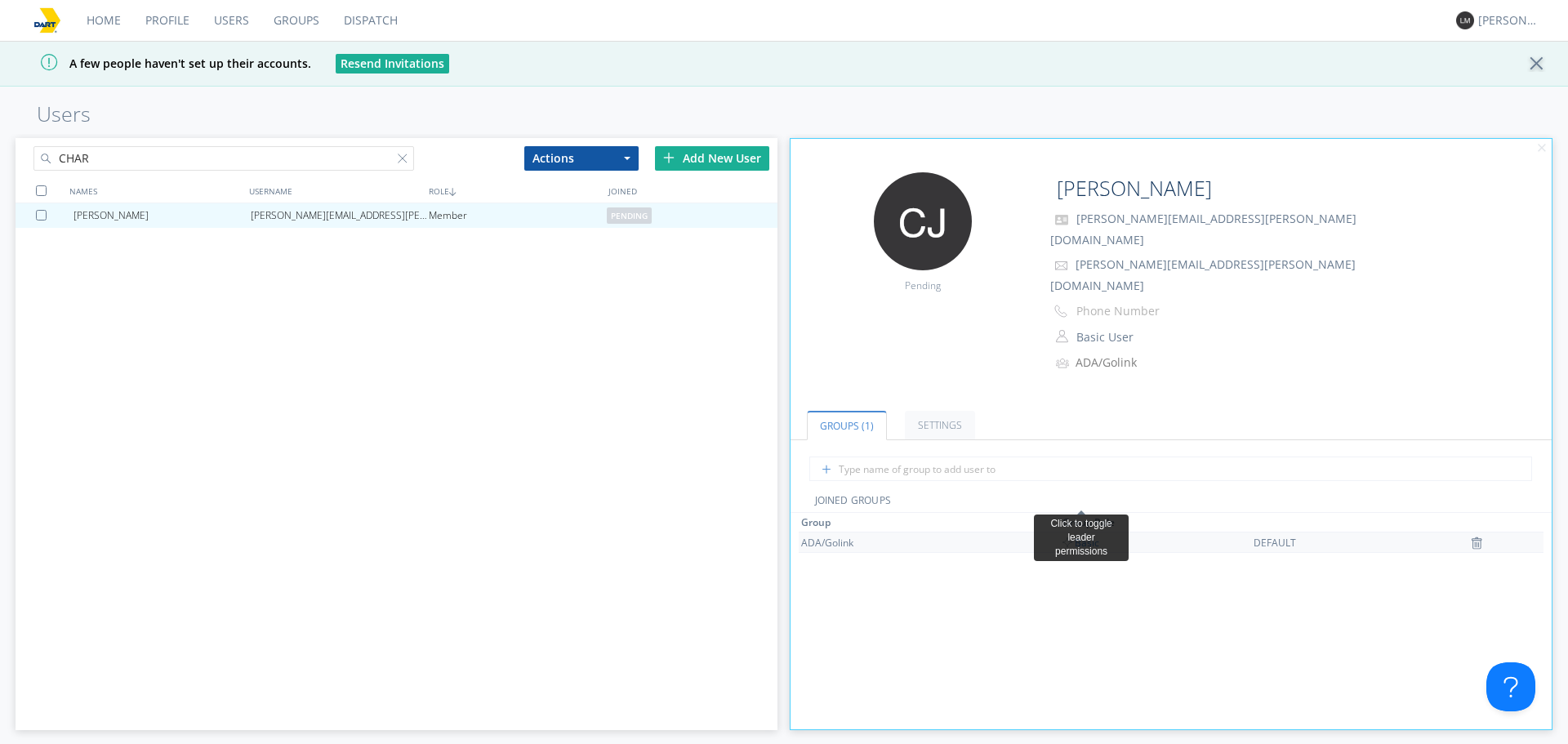
click at [1087, 536] on span "Basic" at bounding box center [1080, 542] width 37 height 13
